Goal: Task Accomplishment & Management: Use online tool/utility

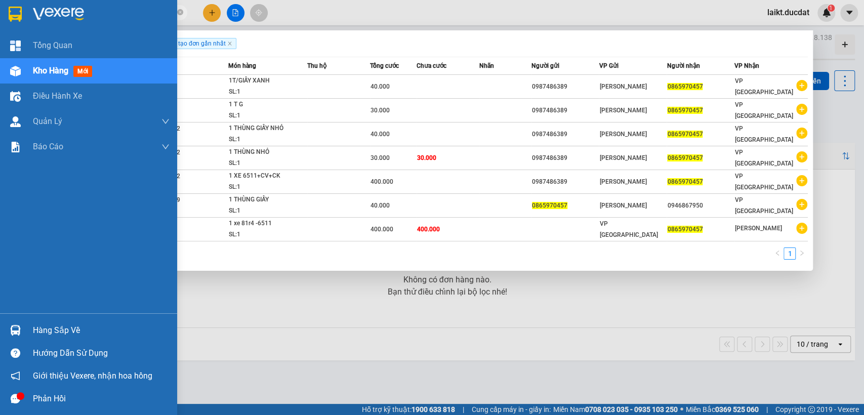
click at [27, 10] on section "Kết quả tìm kiếm ( 7 ) Bộ lọc Ngày tạo đơn gần nhất Mã ĐH Trạng thái Món hàng T…" at bounding box center [432, 207] width 864 height 415
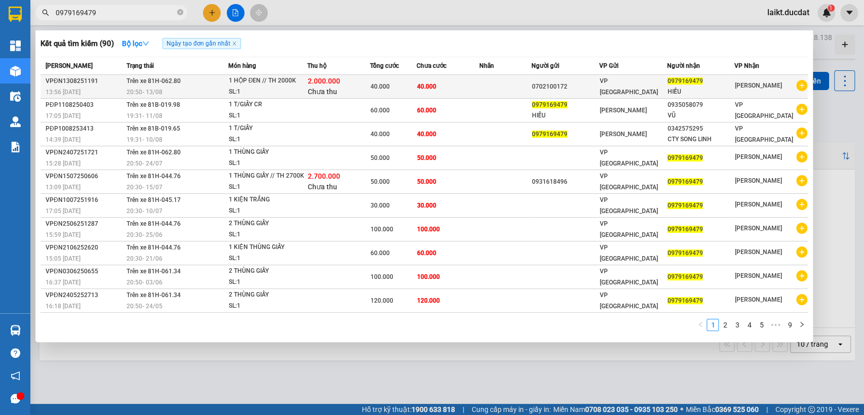
type input "0979169479"
click at [322, 80] on span "2.000.000" at bounding box center [324, 81] width 32 height 8
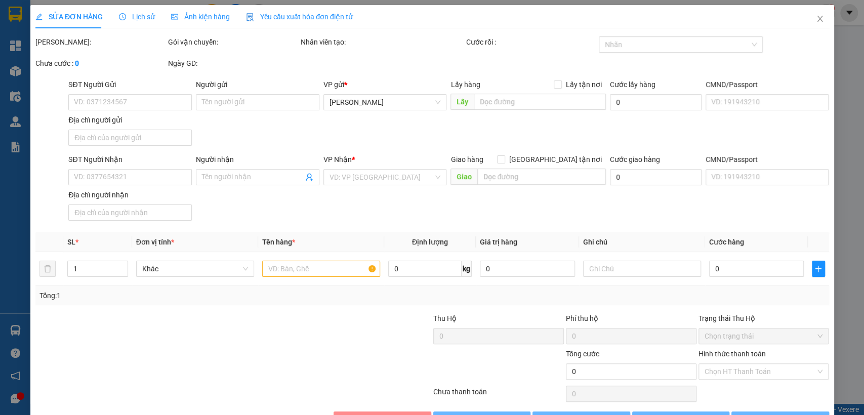
type input "0702100172"
type input "0979169479"
type input "HIẾU"
type input "40.000"
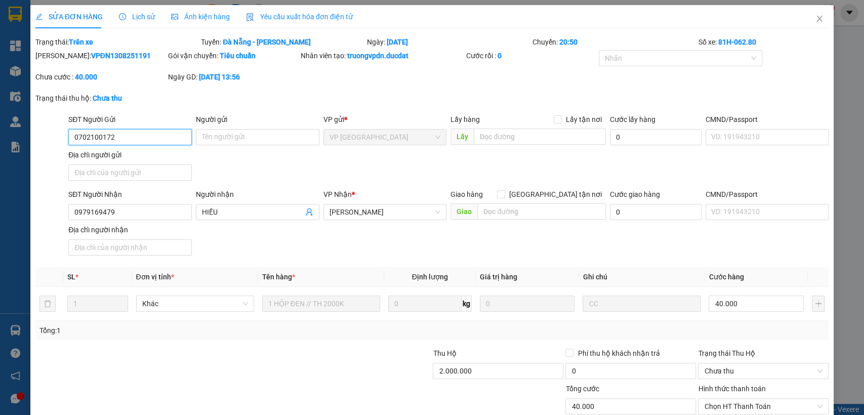
drag, startPoint x: 115, startPoint y: 136, endPoint x: 54, endPoint y: 136, distance: 61.2
click at [55, 136] on div "SĐT Người Gửi 0702100172 0702100172 Người gửi Tên người gửi VP gửi * VP [GEOGRA…" at bounding box center [431, 149] width 795 height 71
click at [815, 17] on icon "close" at bounding box center [819, 19] width 8 height 8
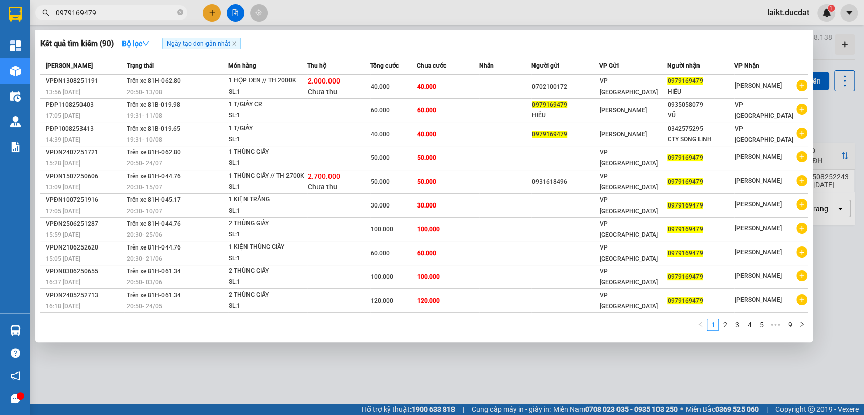
click at [105, 11] on input "0979169479" at bounding box center [115, 12] width 119 height 11
drag, startPoint x: 70, startPoint y: 29, endPoint x: 57, endPoint y: 33, distance: 14.2
click at [57, 22] on div "Kết quả tìm kiếm ( 90 ) Bộ lọc Ngày tạo đơn gần nhất Mã ĐH Trạng thái Món hàng …" at bounding box center [98, 13] width 197 height 18
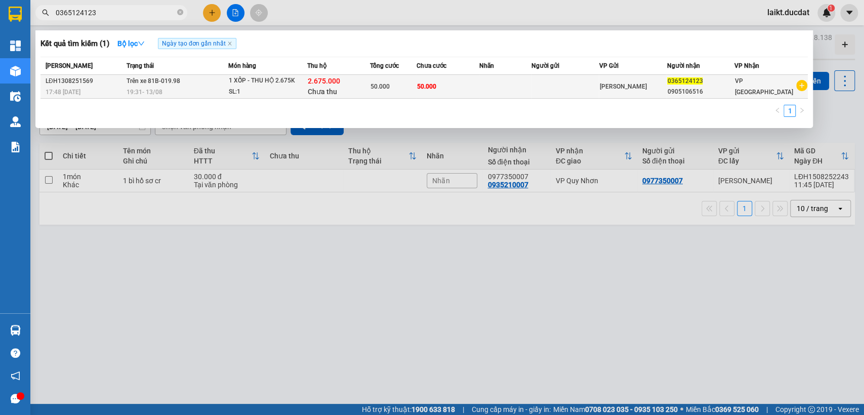
type input "0365124123"
click at [314, 82] on span "2.675.000" at bounding box center [324, 81] width 32 height 8
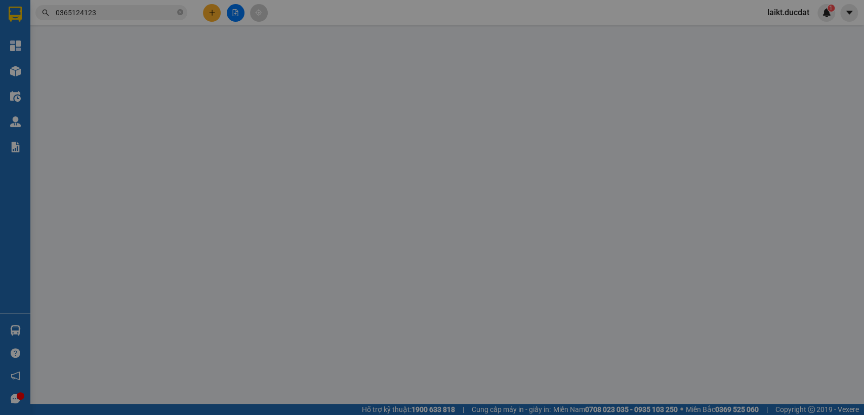
type input "0365124123"
type input "0905106516"
type input "50.000"
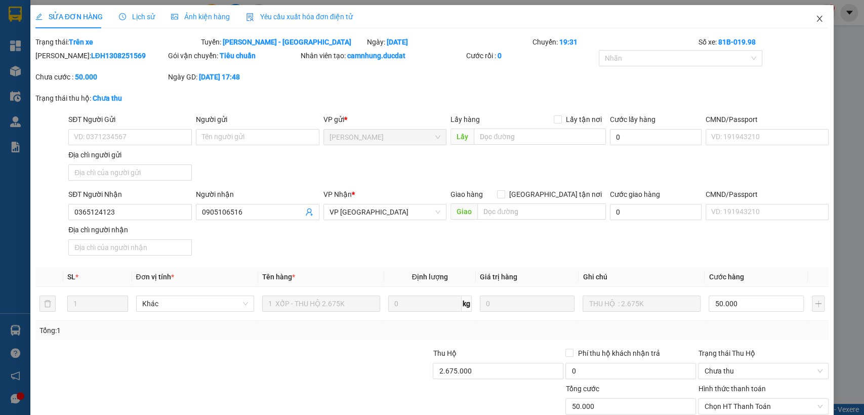
click at [815, 18] on icon "close" at bounding box center [819, 19] width 8 height 8
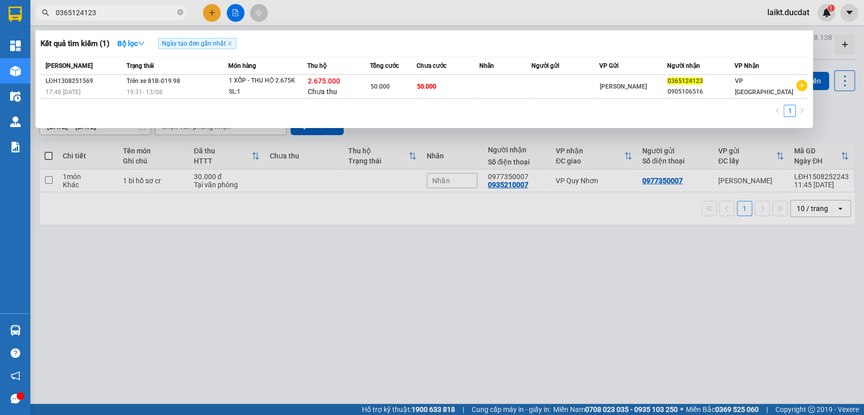
drag, startPoint x: 99, startPoint y: 13, endPoint x: 30, endPoint y: 25, distance: 69.4
click at [30, 22] on div "Kết quả tìm kiếm ( 1 ) Bộ lọc Ngày tạo đơn gần nhất Mã ĐH Trạng thái Món hàng T…" at bounding box center [98, 13] width 197 height 18
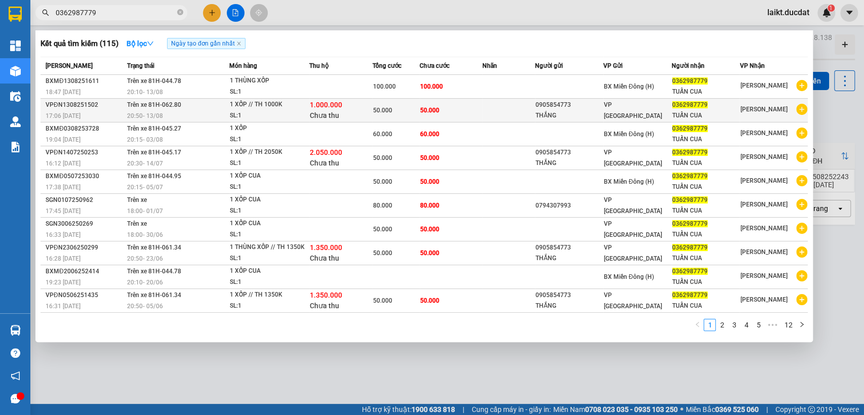
type input "0362987779"
click at [301, 110] on div "SL: 1" at bounding box center [268, 115] width 76 height 11
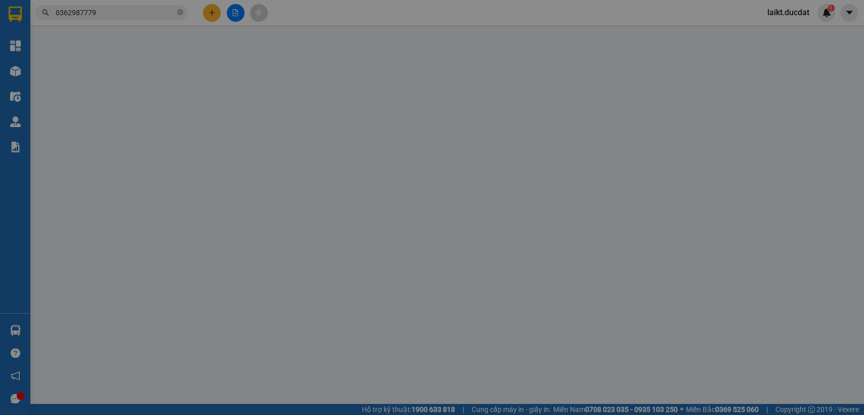
type input "0905854773"
type input "THẮNG"
type input "0362987779"
type input "TUẤN CUA"
type input "50.000"
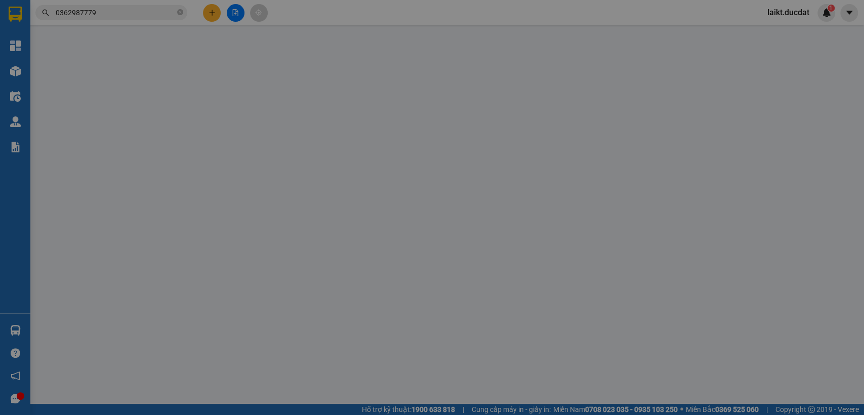
type input "50.000"
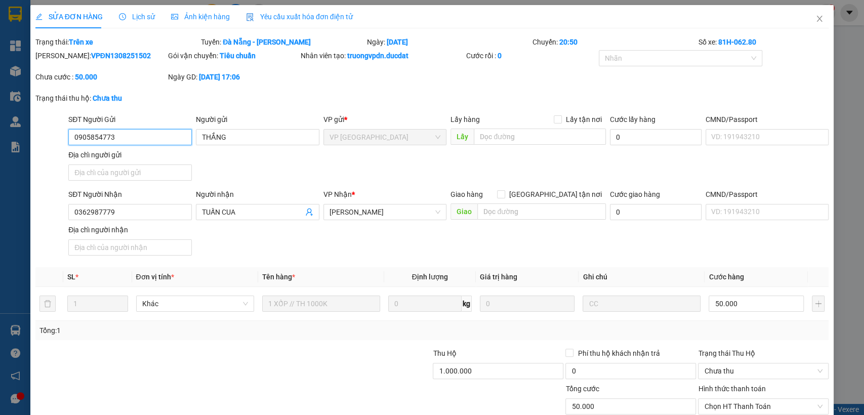
drag, startPoint x: 104, startPoint y: 136, endPoint x: 58, endPoint y: 135, distance: 45.6
click at [58, 135] on div "SĐT Người Gửi 0905854773 0905854773 Người gửi THẮNG VP gửi * VP [GEOGRAPHIC_DAT…" at bounding box center [431, 149] width 795 height 71
click at [817, 18] on icon "close" at bounding box center [820, 19] width 6 height 6
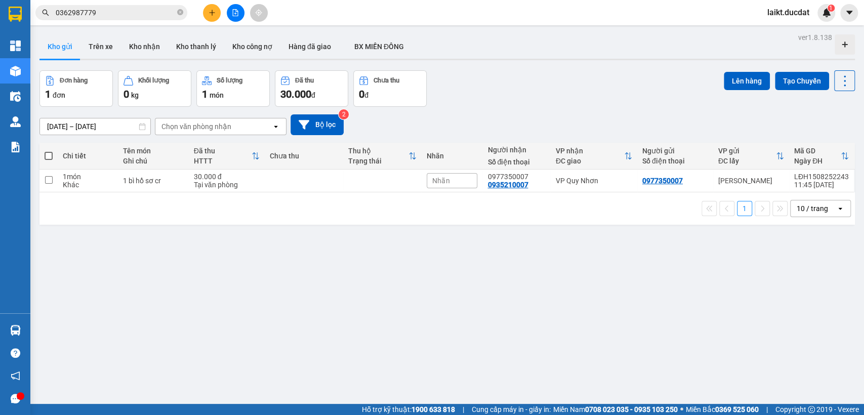
click at [112, 10] on input "0362987779" at bounding box center [115, 12] width 119 height 11
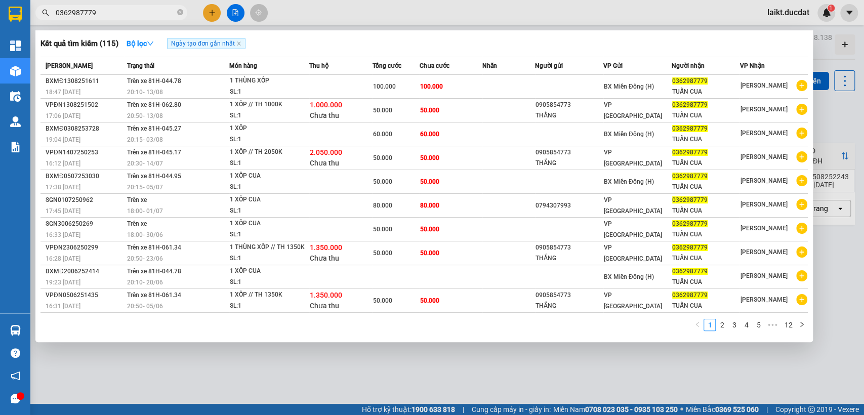
drag, startPoint x: 112, startPoint y: 10, endPoint x: 51, endPoint y: 10, distance: 61.2
click at [51, 10] on span "0362987779" at bounding box center [111, 12] width 152 height 15
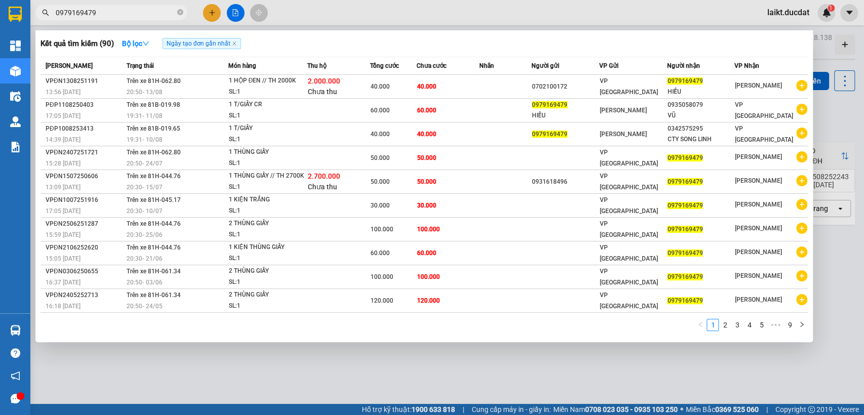
type input "0979169479"
click at [838, 119] on div at bounding box center [432, 207] width 864 height 415
click at [113, 9] on input "0979169479" at bounding box center [115, 12] width 119 height 11
